Goal: Find specific page/section: Find specific page/section

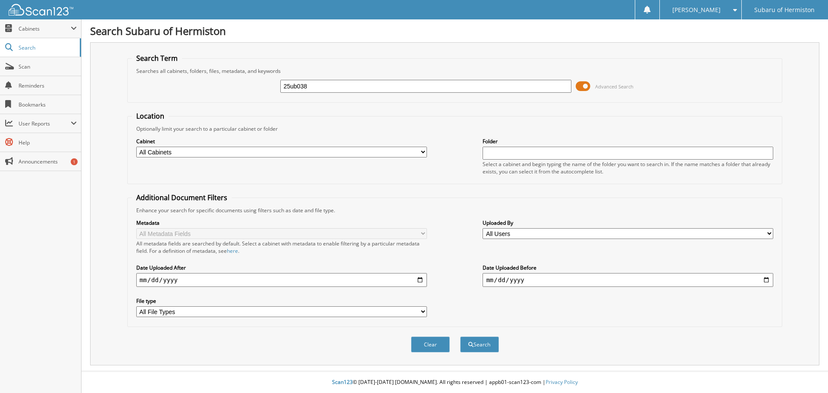
type input "25ub038"
click at [460, 336] on button "Search" at bounding box center [479, 344] width 39 height 16
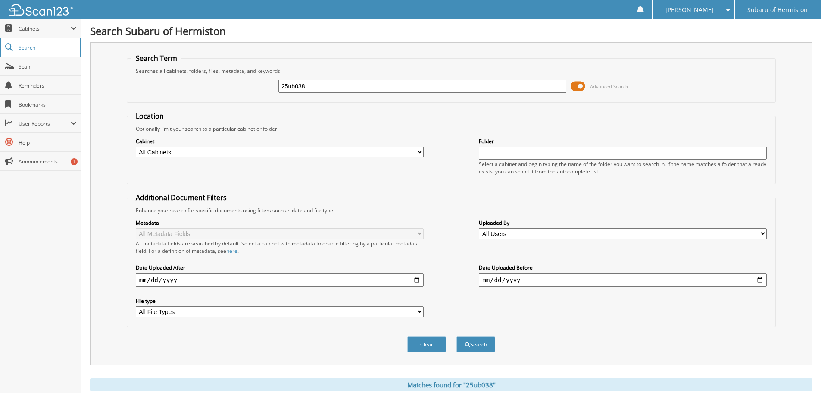
click at [26, 47] on span "Search" at bounding box center [47, 47] width 57 height 7
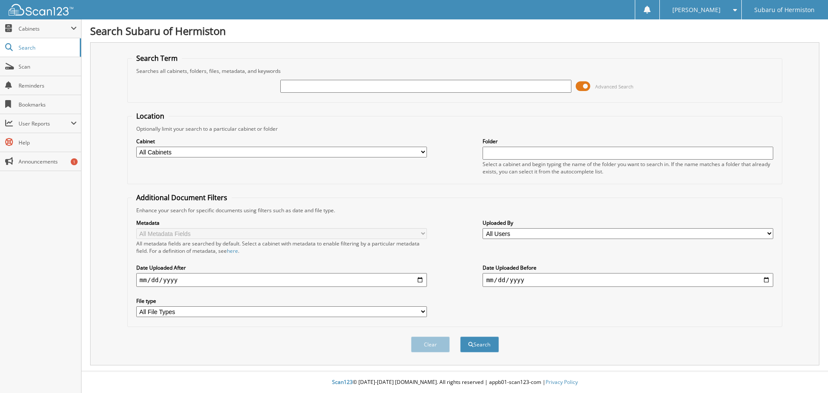
click at [36, 12] on img at bounding box center [41, 10] width 65 height 12
type input "25ub038"
click at [415, 152] on select "All Cabinets CAR DEALS PARTS SERVICE RO NEEDS FILING" at bounding box center [281, 152] width 291 height 11
select select "48440"
click at [136, 147] on select "All Cabinets CAR DEALS PARTS SERVICE RO NEEDS FILING" at bounding box center [281, 152] width 291 height 11
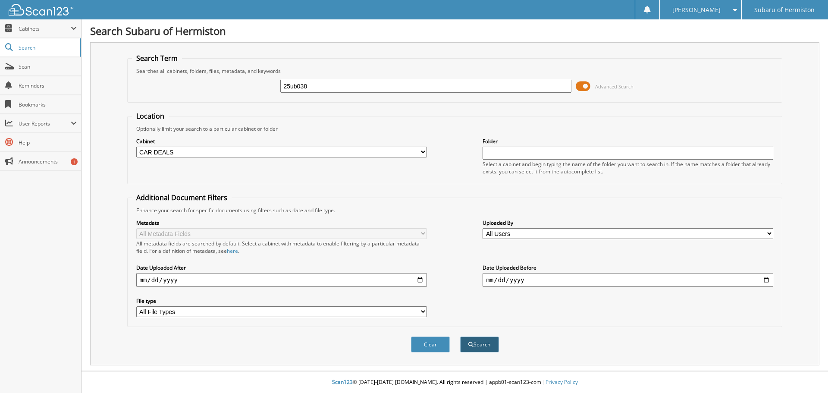
click at [475, 347] on button "Search" at bounding box center [479, 344] width 39 height 16
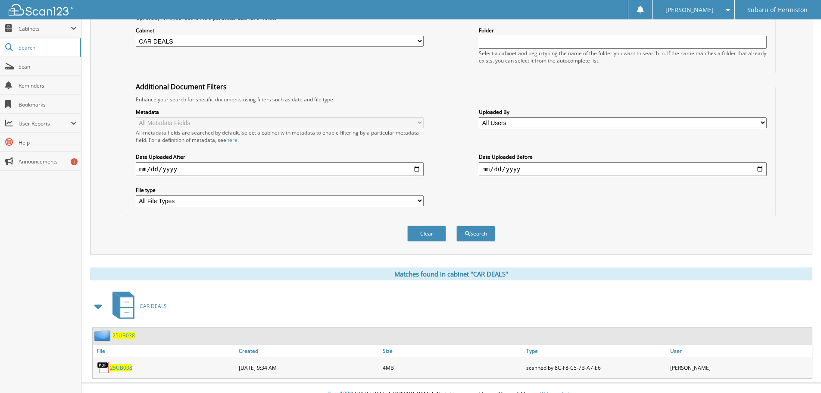
scroll to position [123, 0]
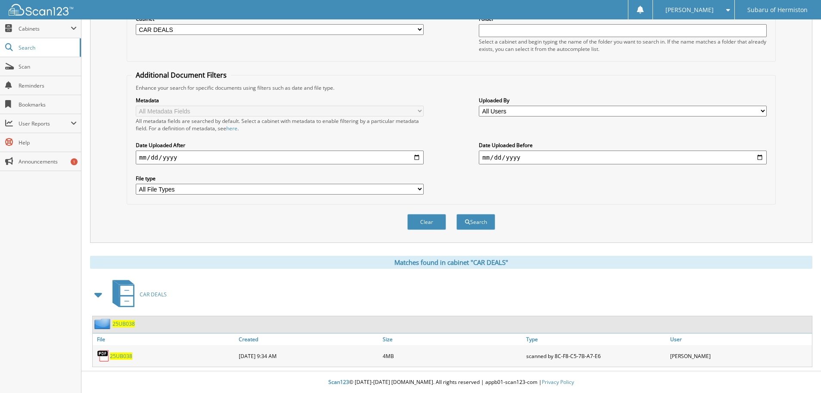
click at [121, 357] on span "25UB038" at bounding box center [121, 355] width 22 height 7
